Goal: Transaction & Acquisition: Purchase product/service

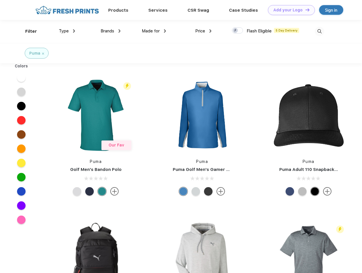
scroll to position [0, 0]
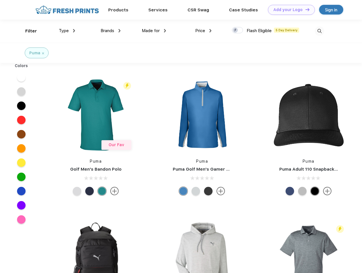
click at [289, 10] on link "Add your Logo Design Tool" at bounding box center [291, 10] width 47 height 10
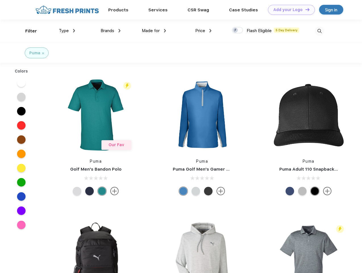
click at [0, 0] on div "Design Tool" at bounding box center [0, 0] width 0 height 0
click at [305, 9] on link "Add your Logo Design Tool" at bounding box center [291, 10] width 47 height 10
click at [27, 31] on div "Filter" at bounding box center [31, 31] width 12 height 7
click at [67, 31] on span "Type" at bounding box center [64, 30] width 10 height 5
click at [111, 31] on span "Brands" at bounding box center [108, 30] width 14 height 5
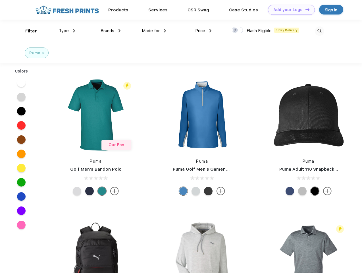
click at [154, 31] on span "Made for" at bounding box center [151, 30] width 18 height 5
click at [203, 31] on span "Price" at bounding box center [200, 30] width 10 height 5
click at [238, 30] on div at bounding box center [237, 30] width 11 height 6
click at [236, 30] on input "checkbox" at bounding box center [234, 29] width 4 height 4
click at [319, 31] on img at bounding box center [319, 30] width 9 height 9
